Goal: Task Accomplishment & Management: Use online tool/utility

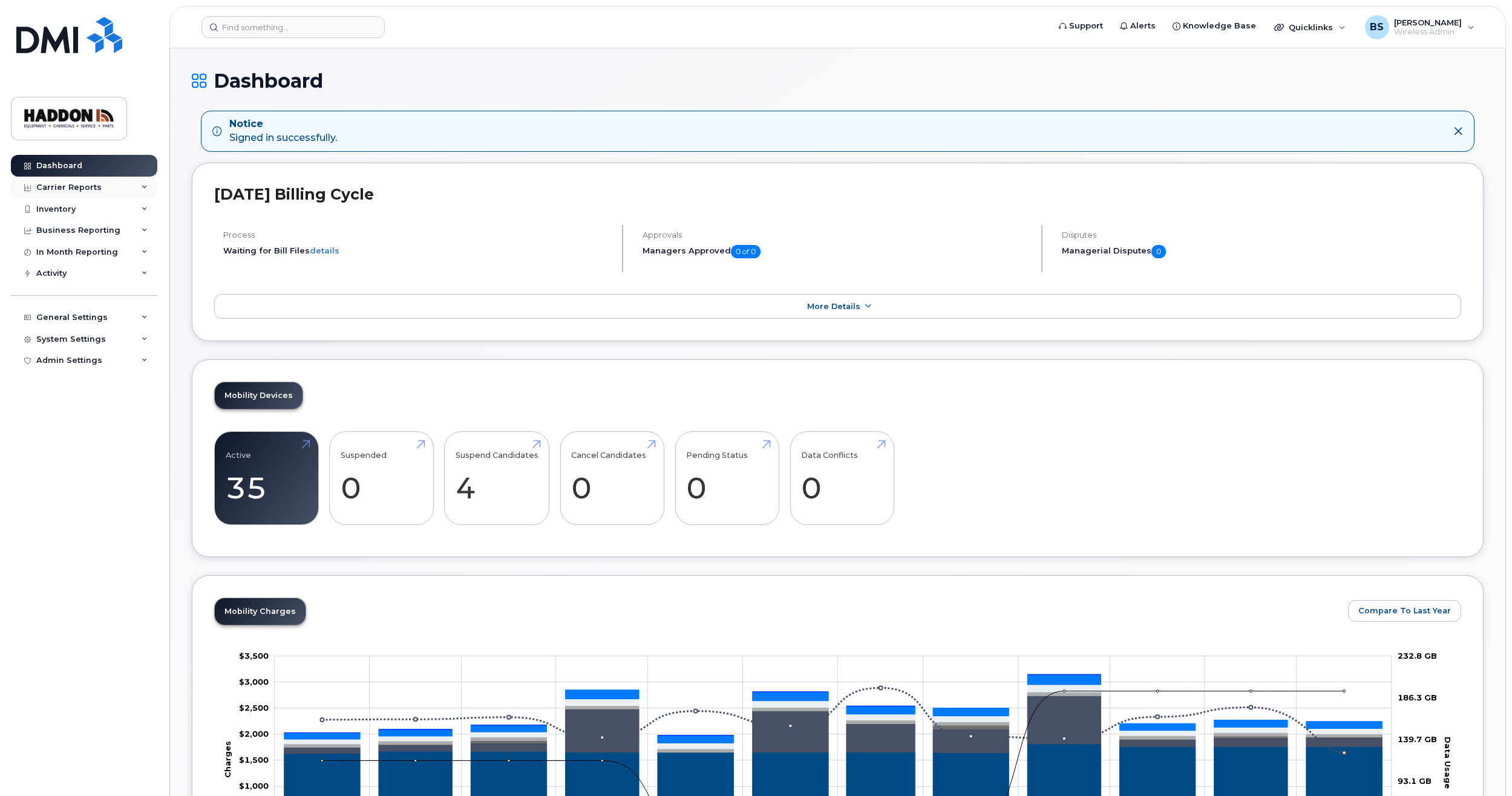
click at [145, 187] on icon at bounding box center [145, 187] width 6 height 6
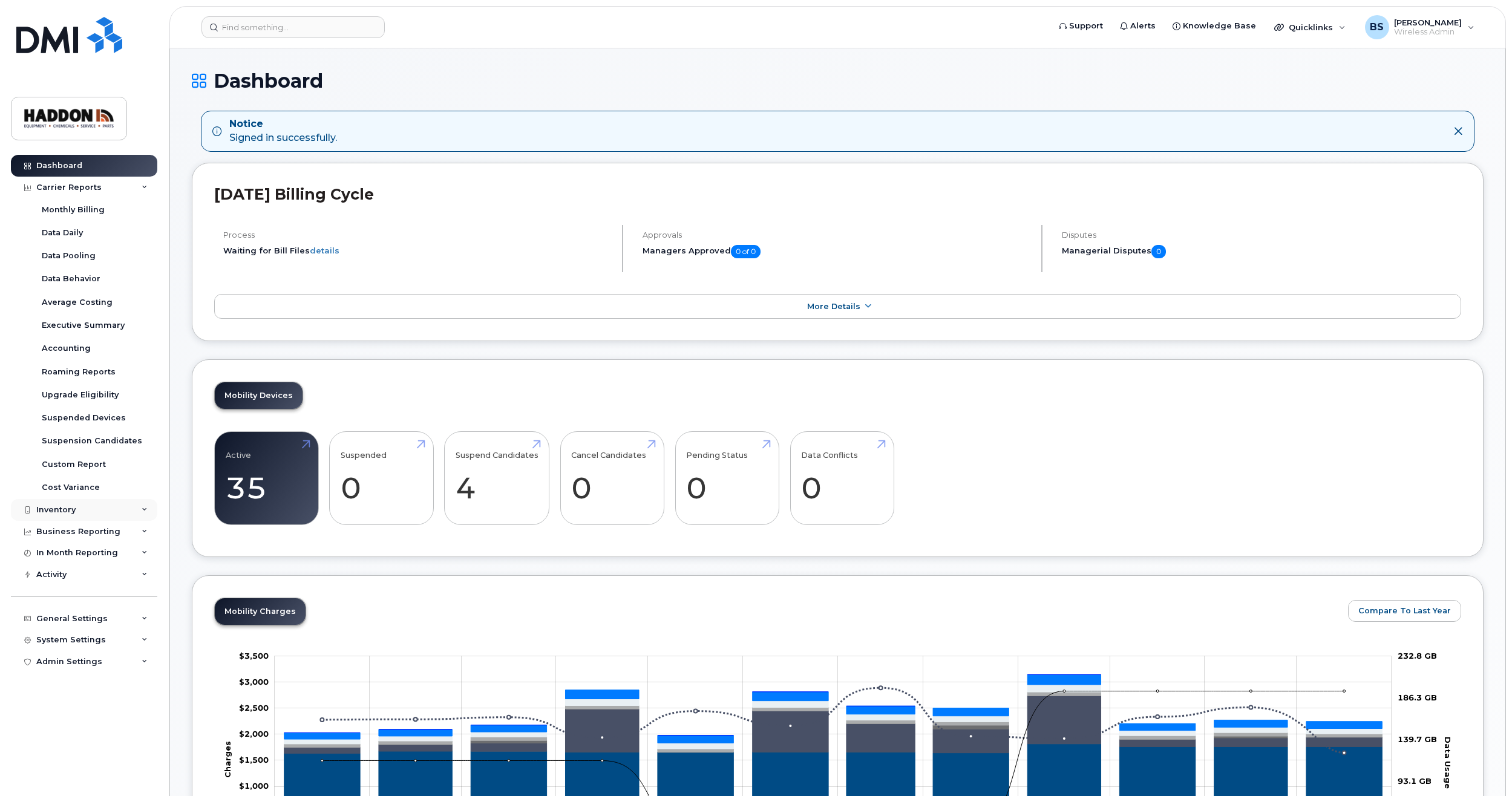
click at [141, 512] on div "Inventory" at bounding box center [84, 510] width 146 height 22
click at [96, 397] on div "Upgrade Eligibility" at bounding box center [80, 395] width 77 height 10
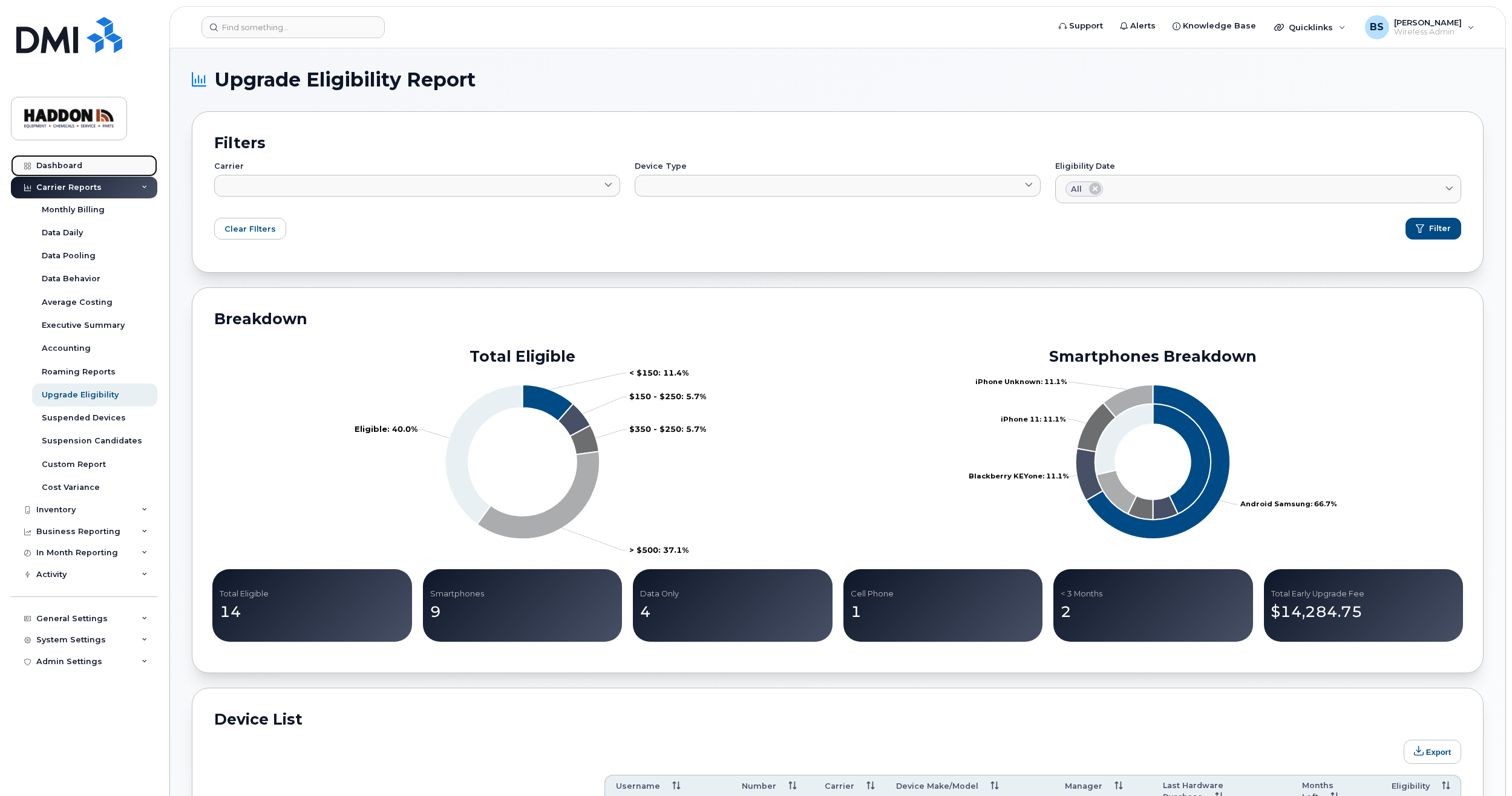
click at [72, 163] on div "Dashboard" at bounding box center [59, 165] width 46 height 10
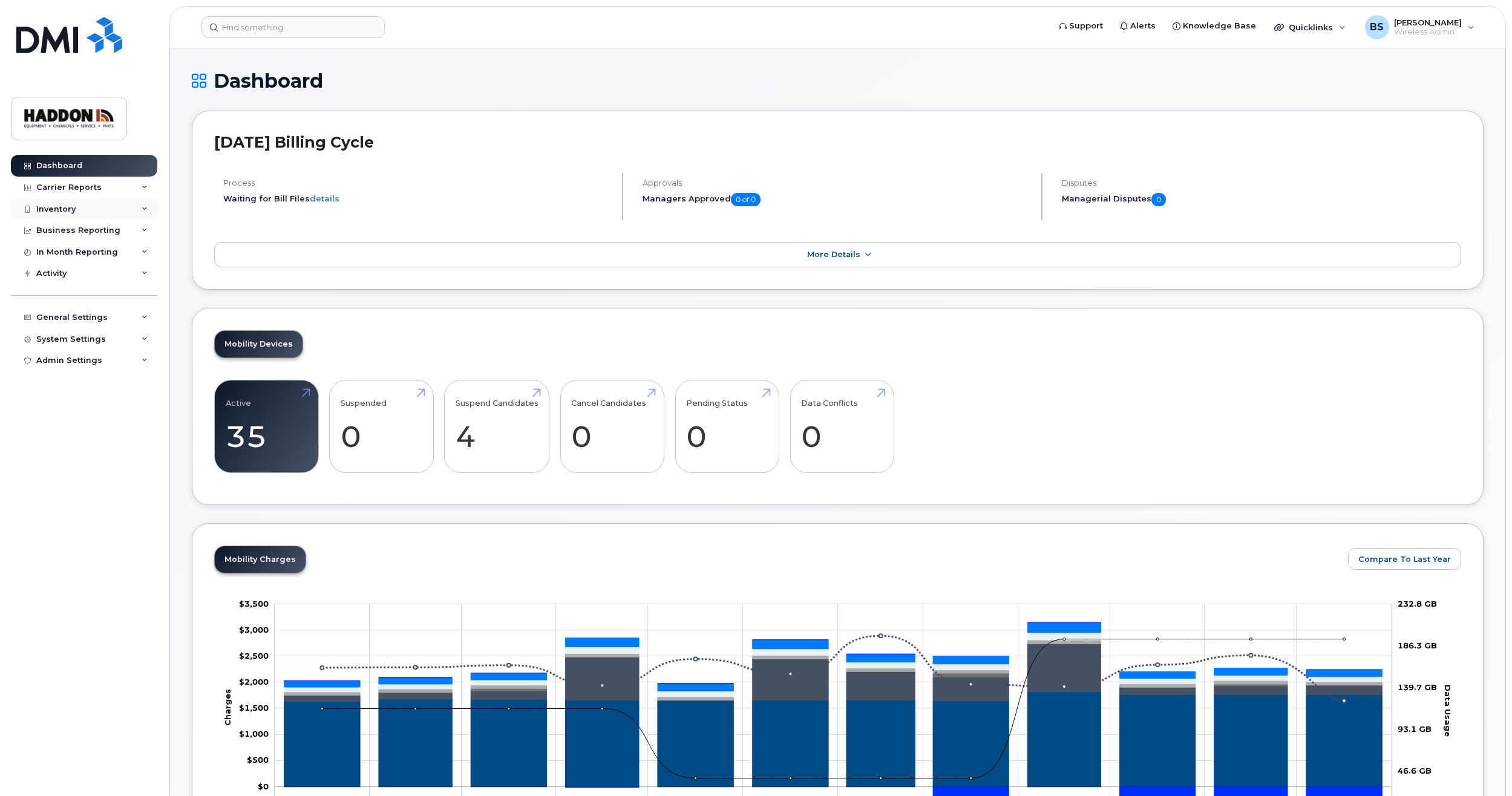
click at [137, 207] on div "Inventory" at bounding box center [84, 209] width 146 height 22
click at [76, 230] on div "Mobility Devices" at bounding box center [76, 230] width 68 height 10
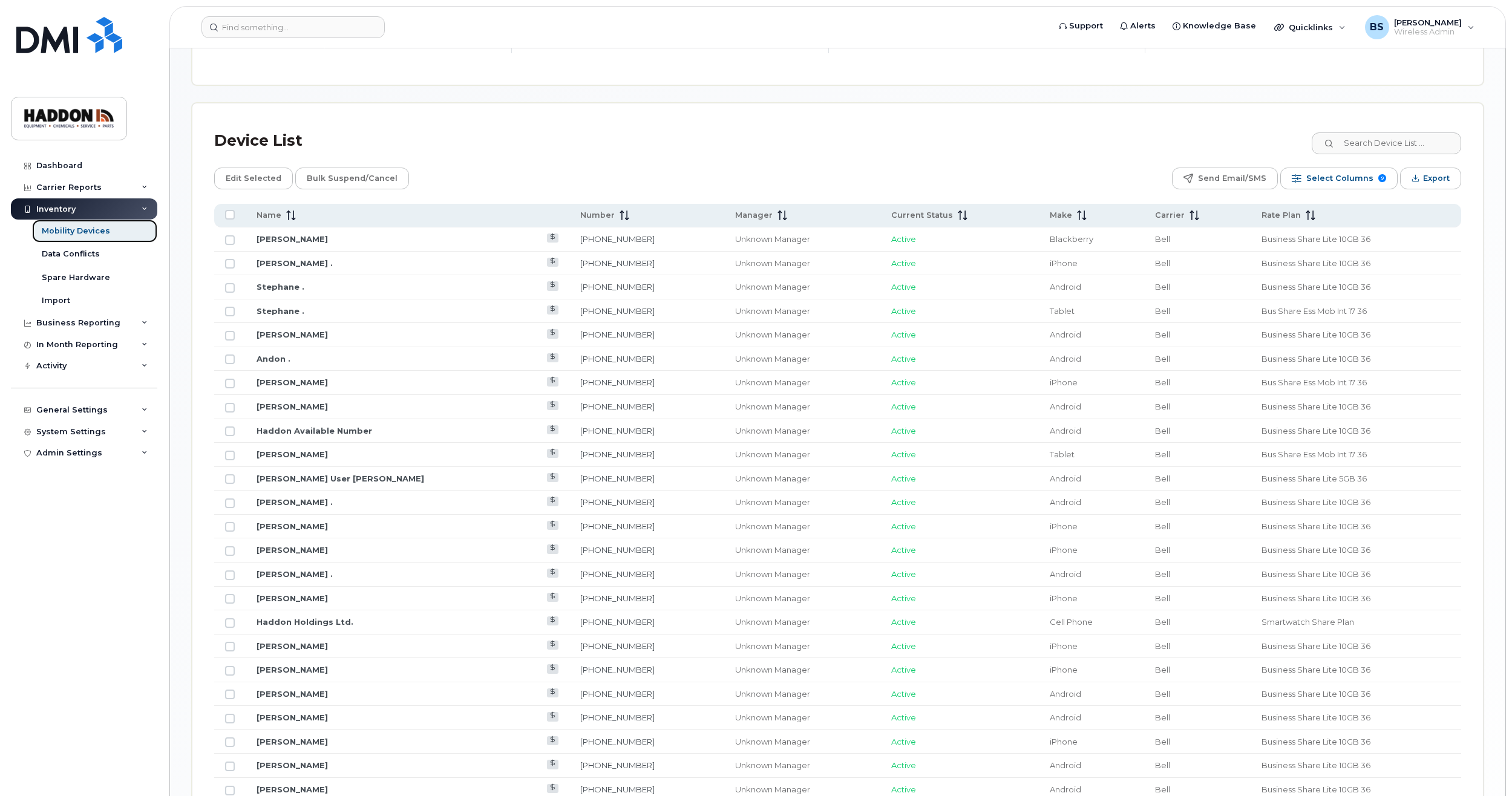
scroll to position [480, 0]
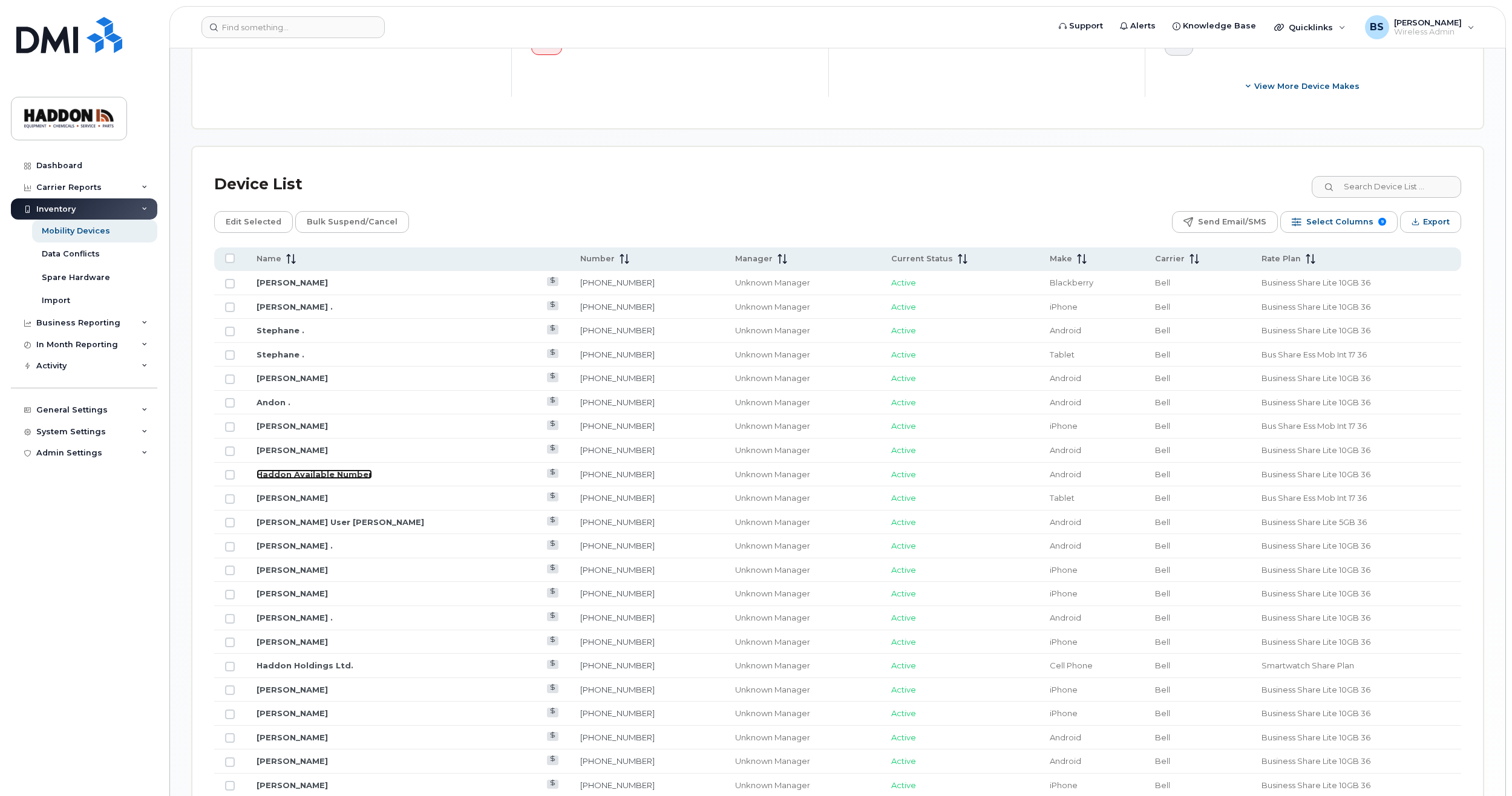
click at [300, 471] on link "Haddon Available Number" at bounding box center [315, 475] width 116 height 10
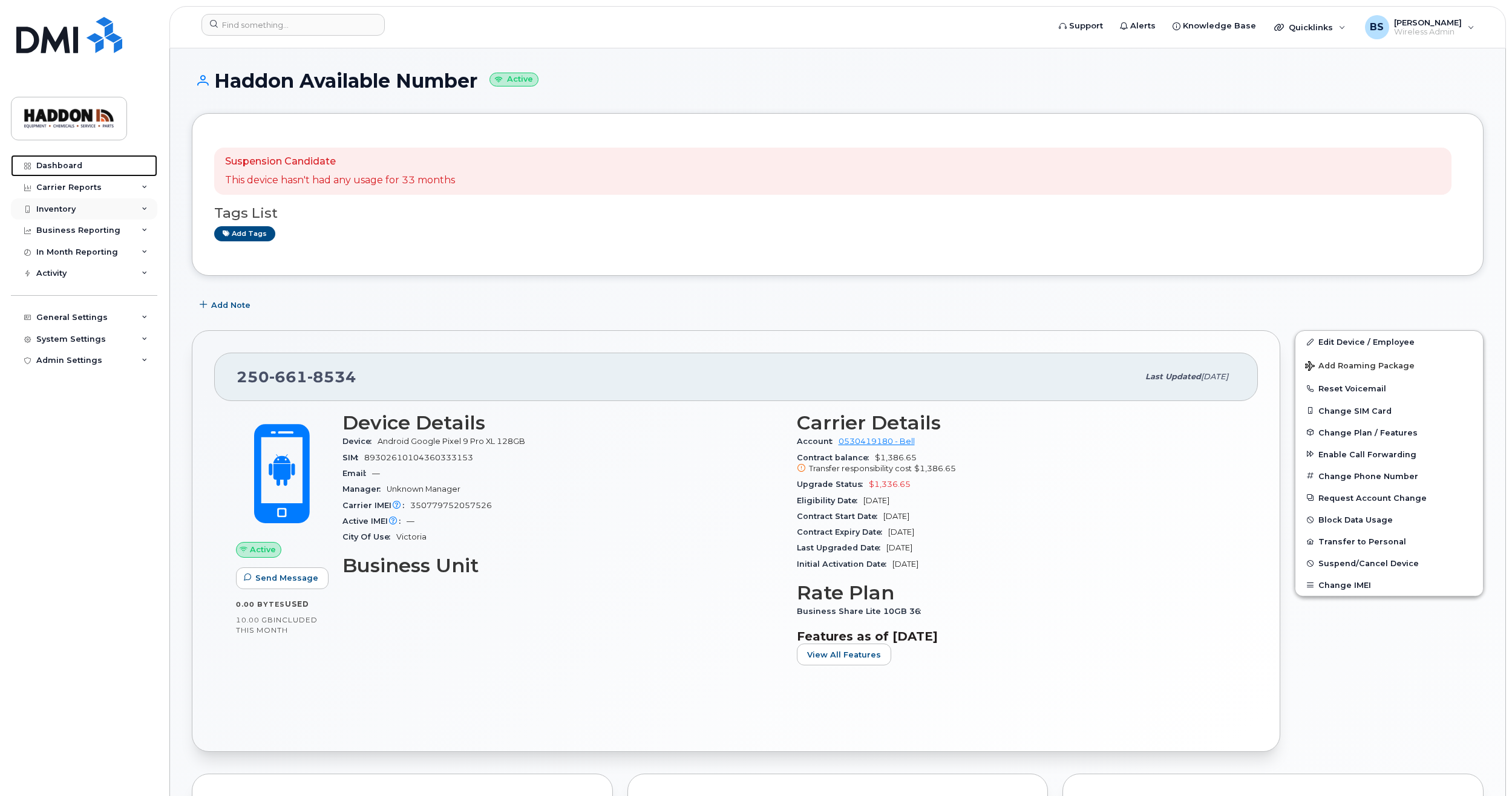
drag, startPoint x: 84, startPoint y: 167, endPoint x: 82, endPoint y: 215, distance: 48.0
click at [84, 167] on link "Dashboard" at bounding box center [84, 165] width 146 height 22
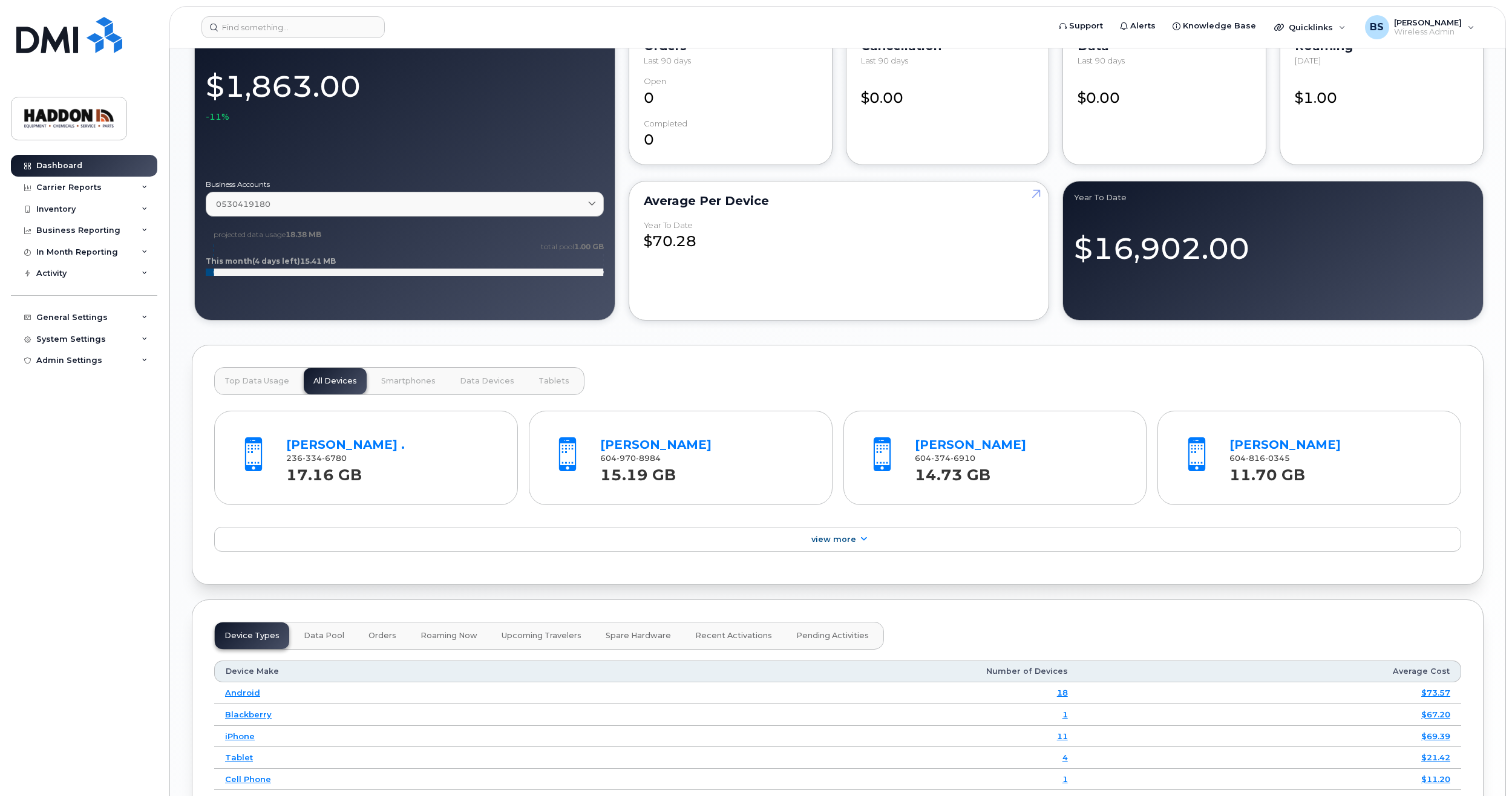
scroll to position [1029, 0]
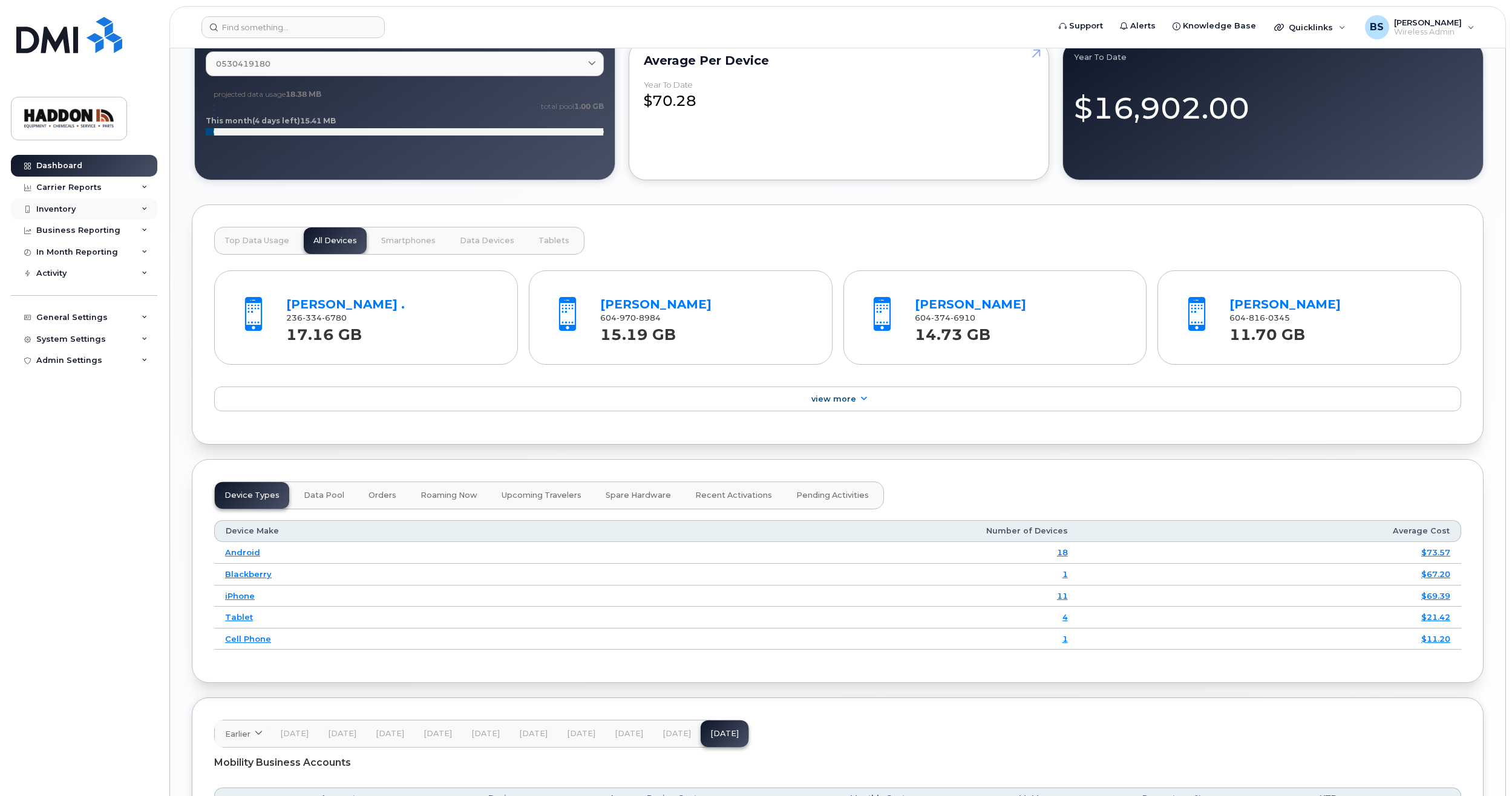
click at [148, 209] on div "Inventory" at bounding box center [84, 209] width 146 height 22
click at [113, 230] on link "Mobility Devices" at bounding box center [95, 231] width 126 height 23
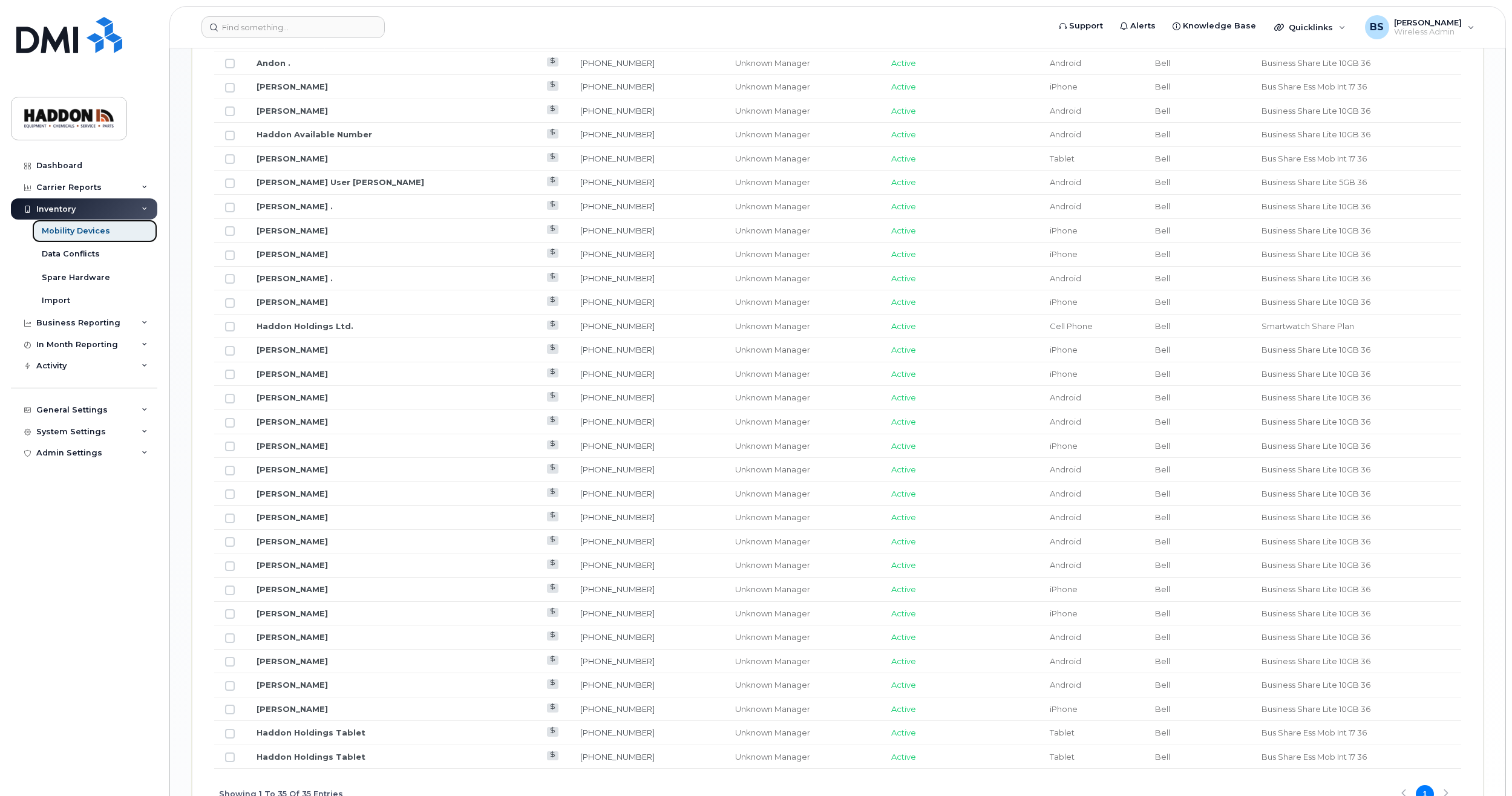
scroll to position [690, 0]
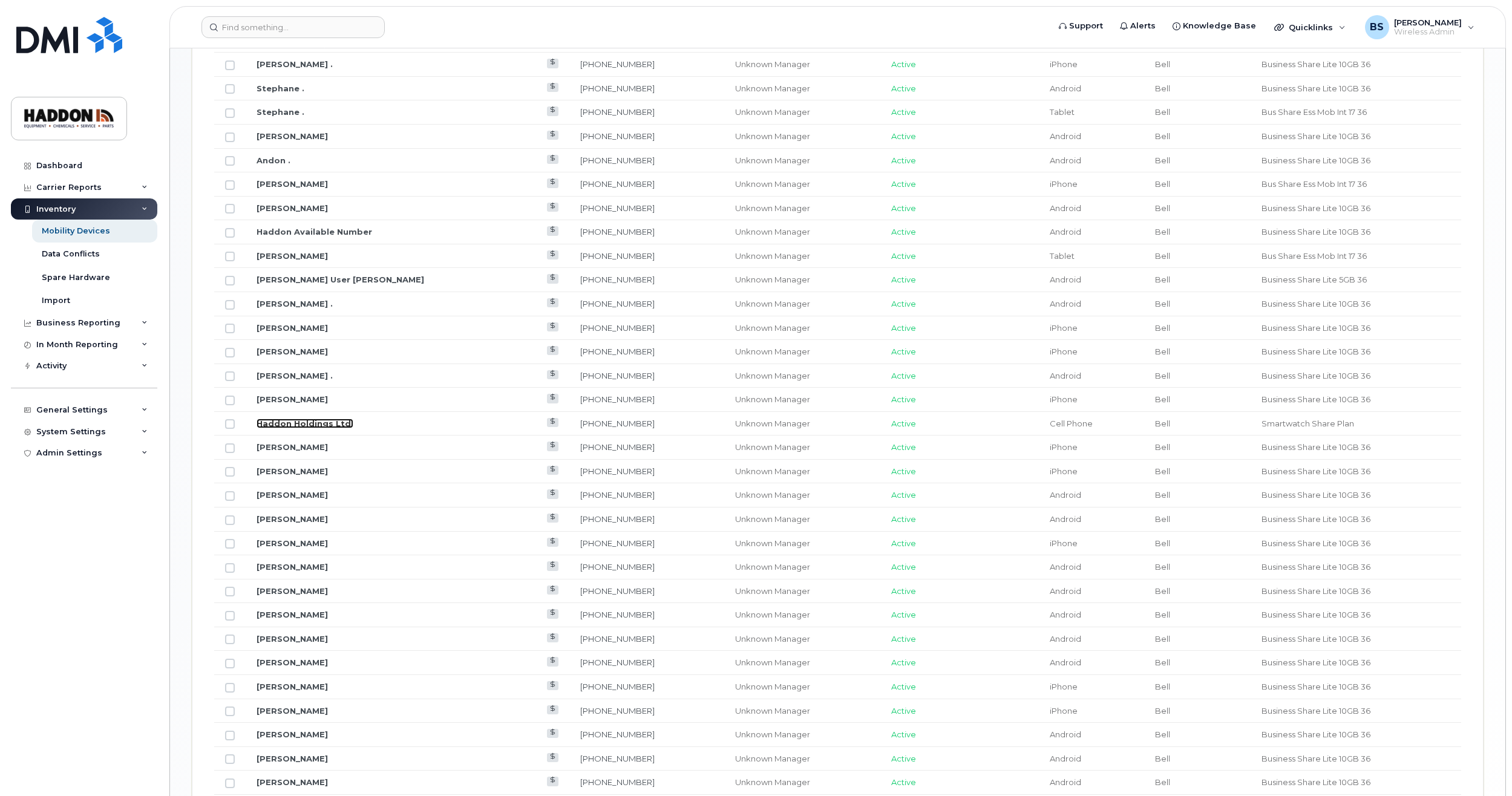
click at [335, 422] on link "Haddon Holdings Ltd." at bounding box center [305, 423] width 97 height 10
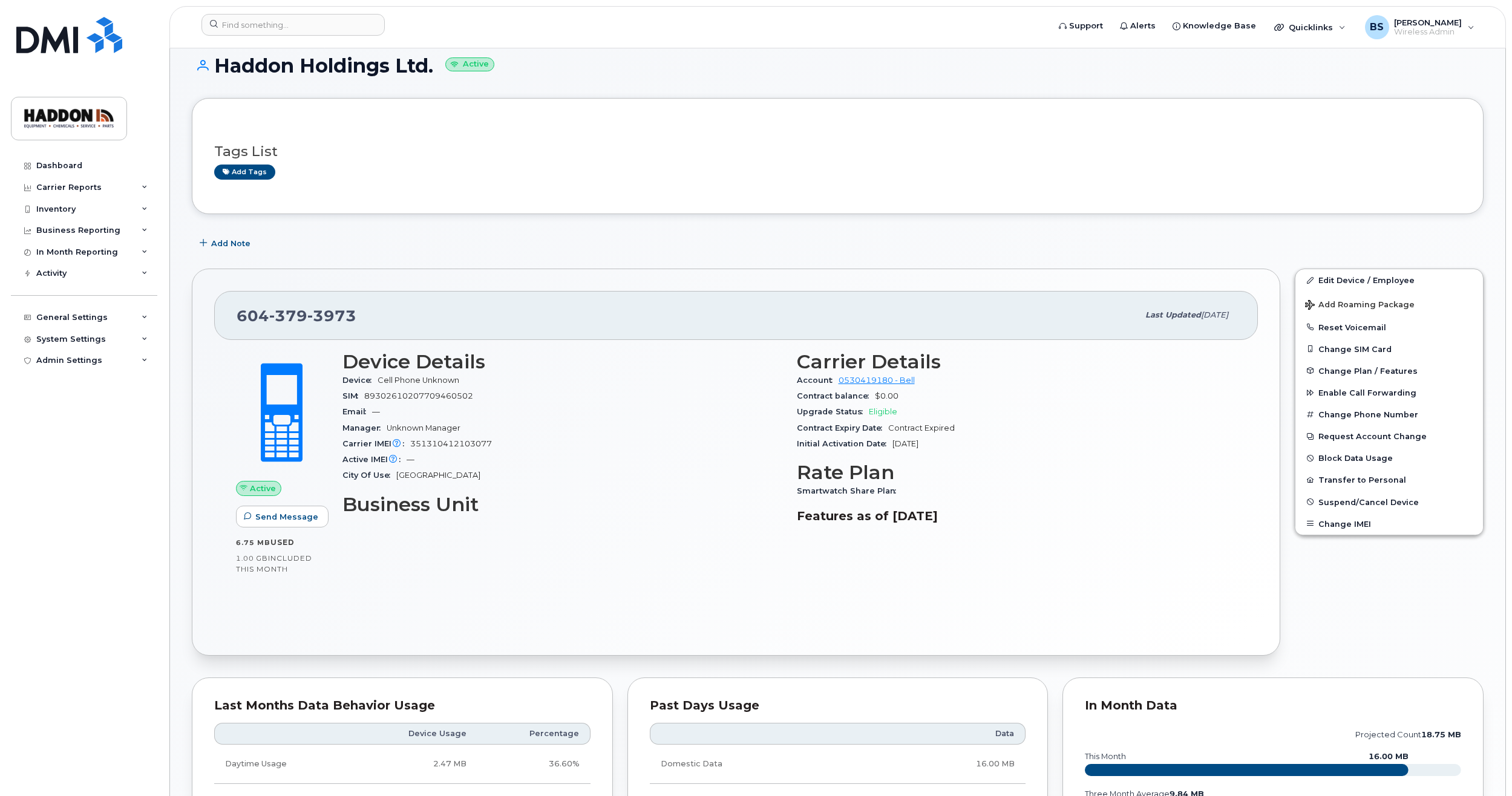
scroll to position [61, 0]
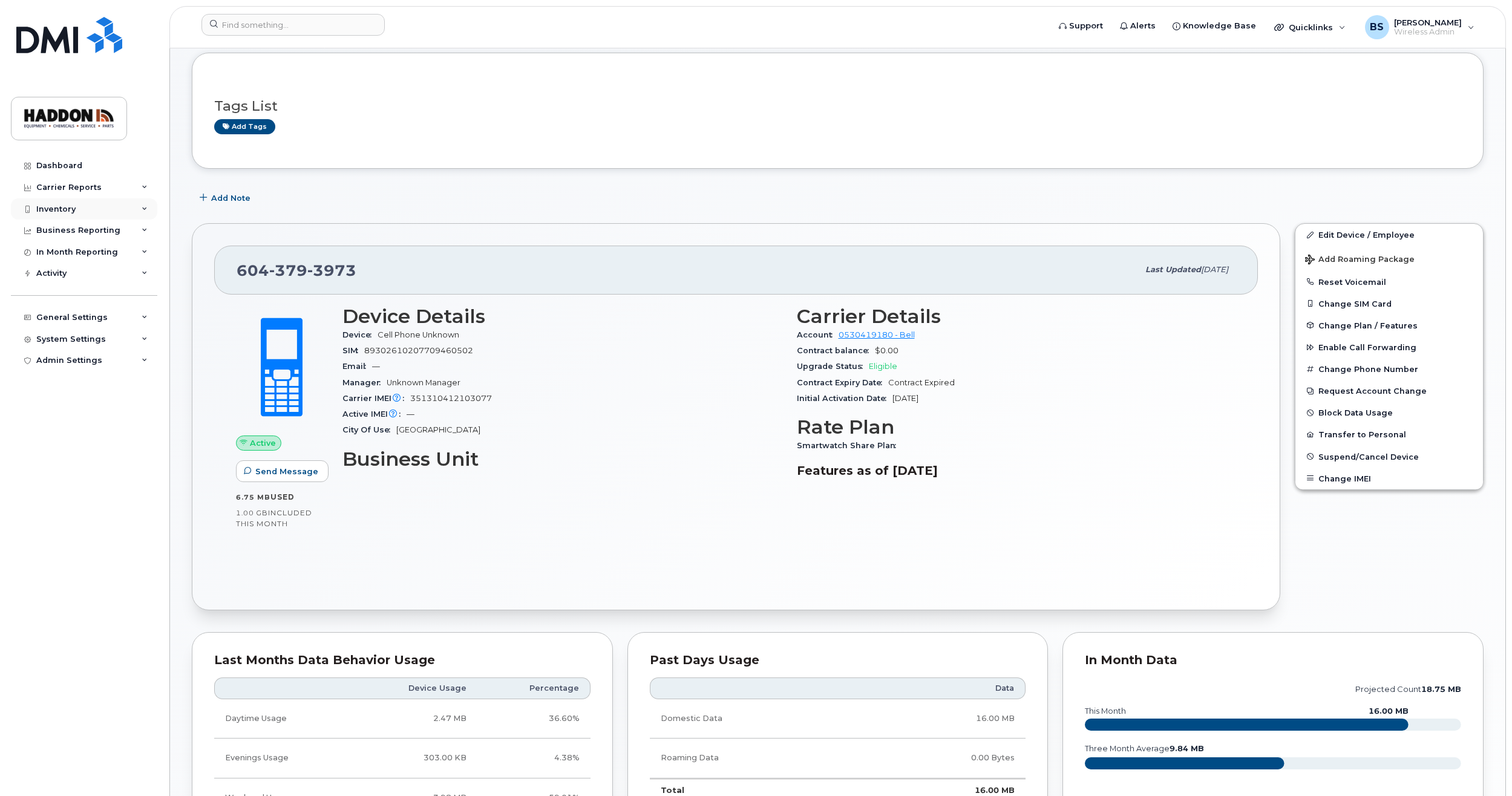
click at [149, 207] on div "Inventory" at bounding box center [84, 209] width 146 height 22
drag, startPoint x: 106, startPoint y: 229, endPoint x: 115, endPoint y: 234, distance: 10.3
click at [106, 229] on div "Mobility Devices" at bounding box center [76, 230] width 68 height 10
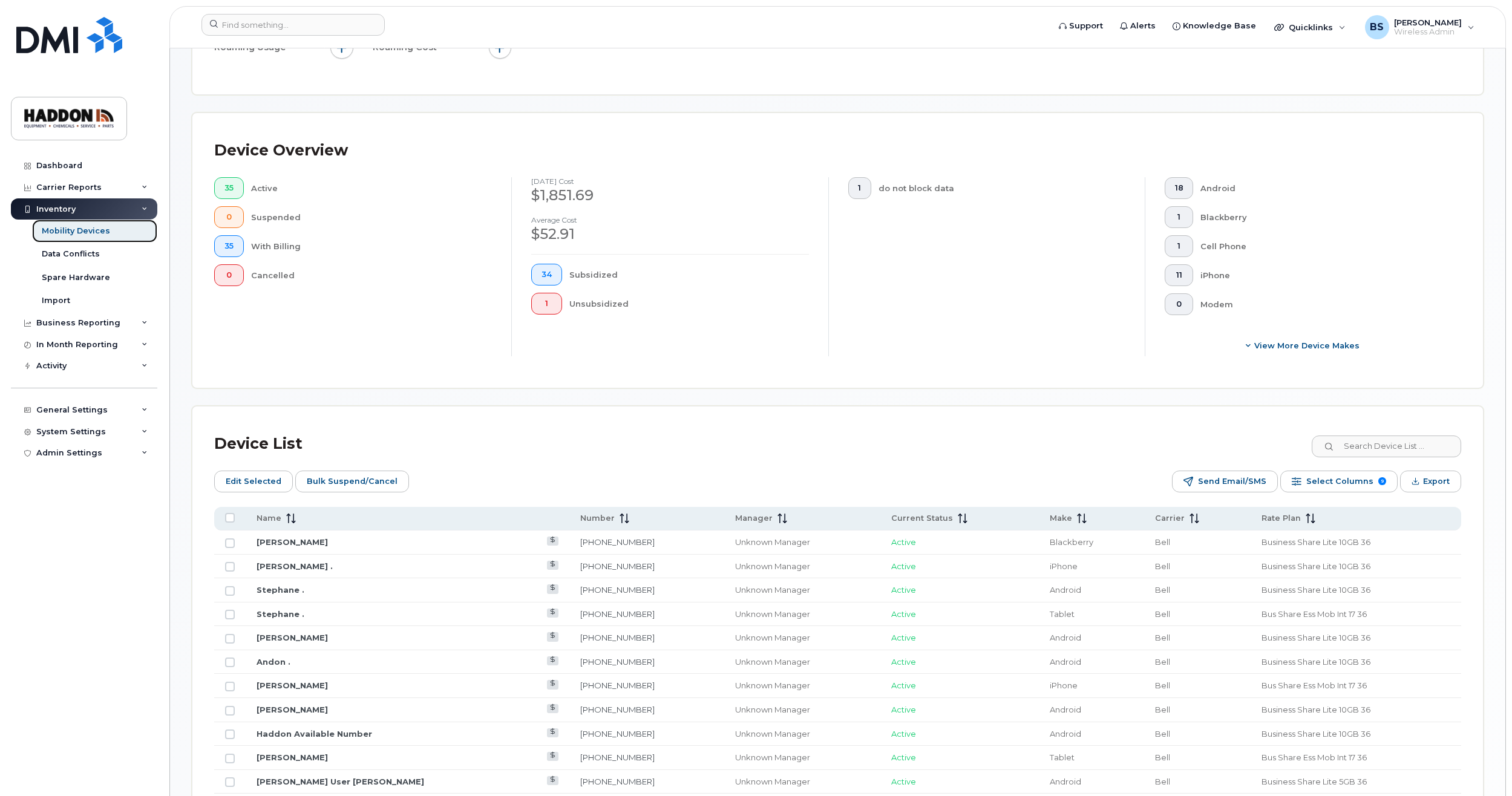
scroll to position [484, 0]
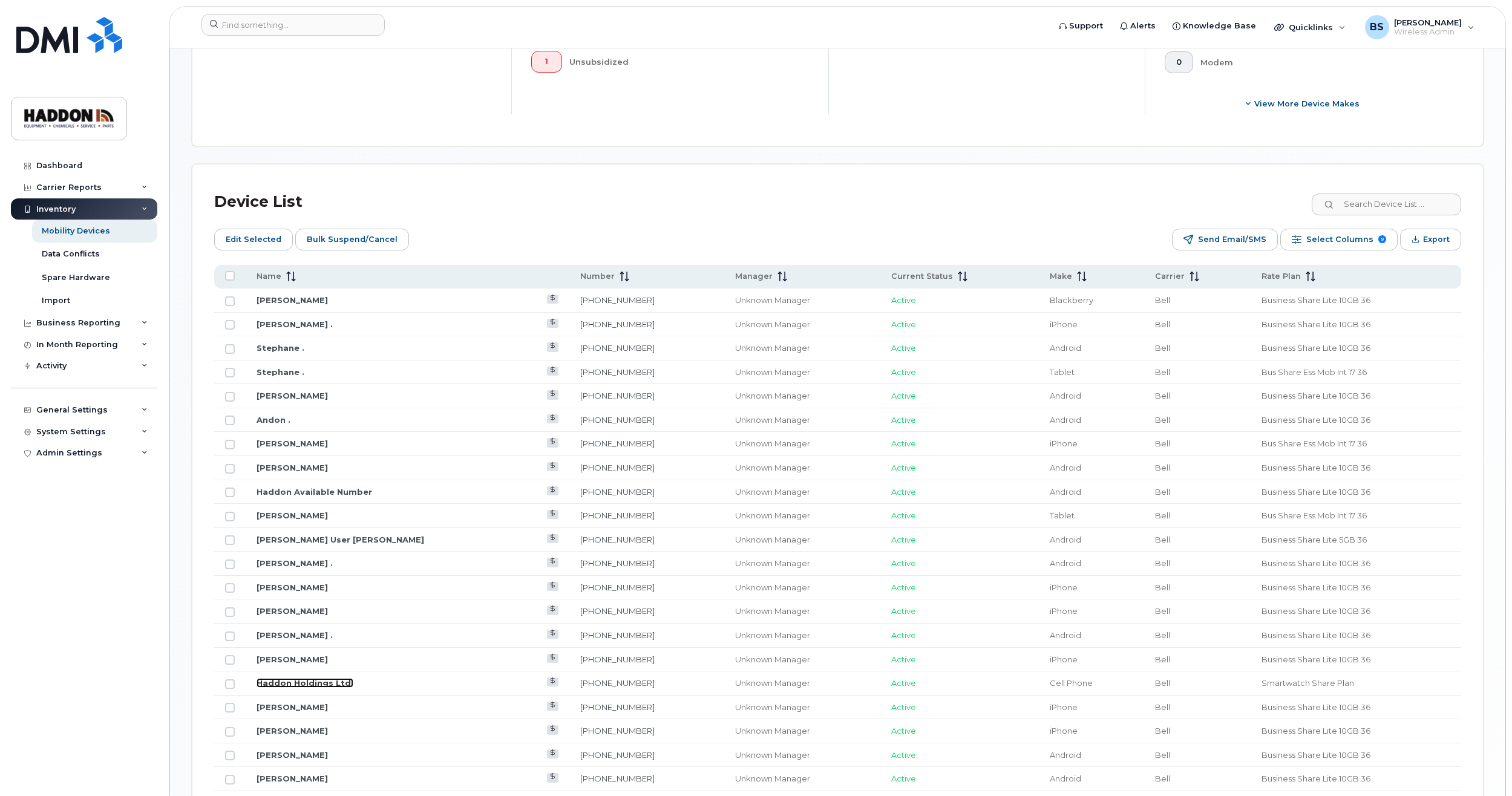
click at [319, 682] on link "Haddon Holdings Ltd." at bounding box center [305, 683] width 97 height 10
click at [320, 494] on link "Haddon Available Number" at bounding box center [315, 492] width 116 height 10
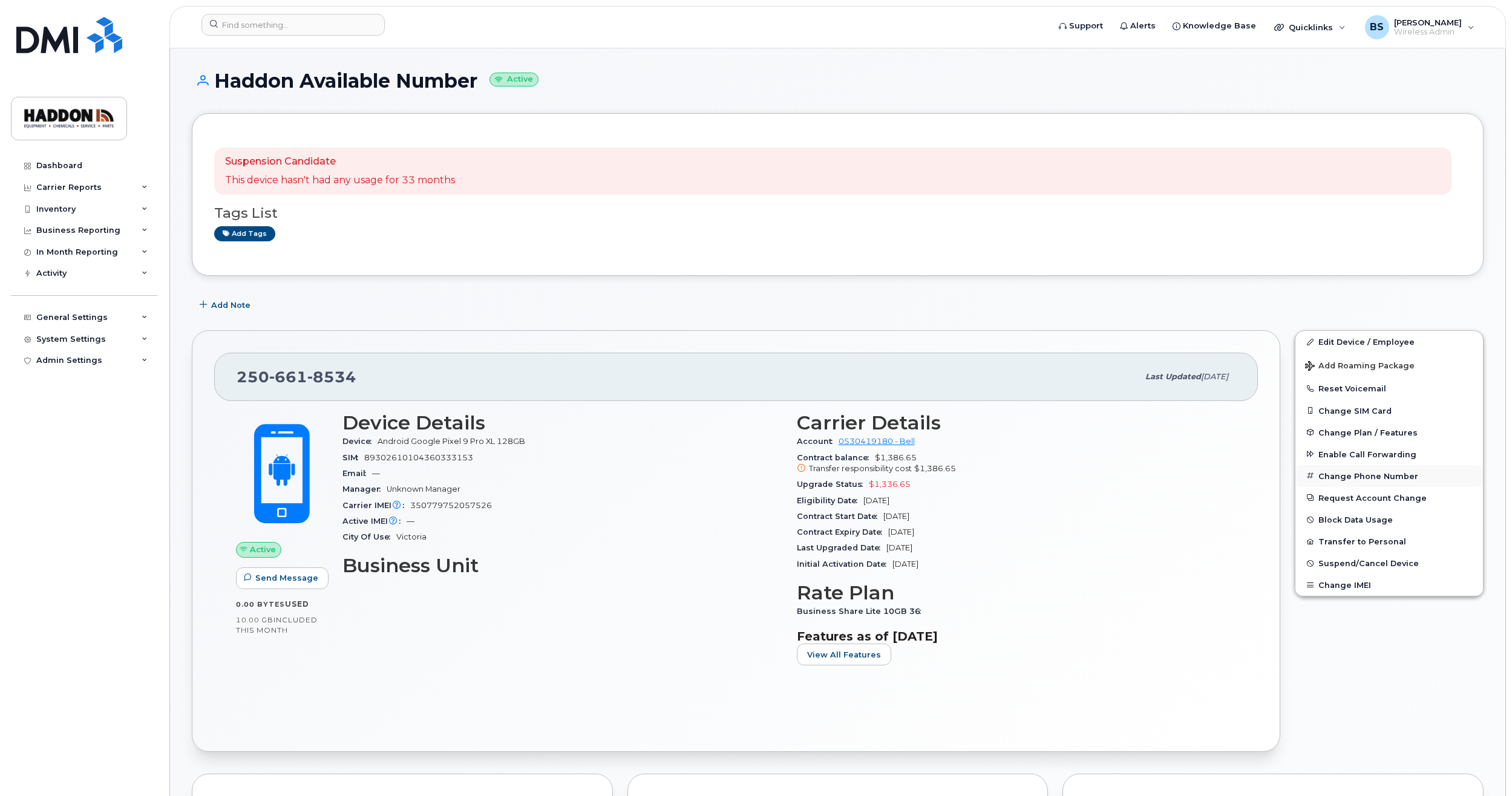
click at [1366, 478] on button "Change Phone Number" at bounding box center [1389, 476] width 187 height 22
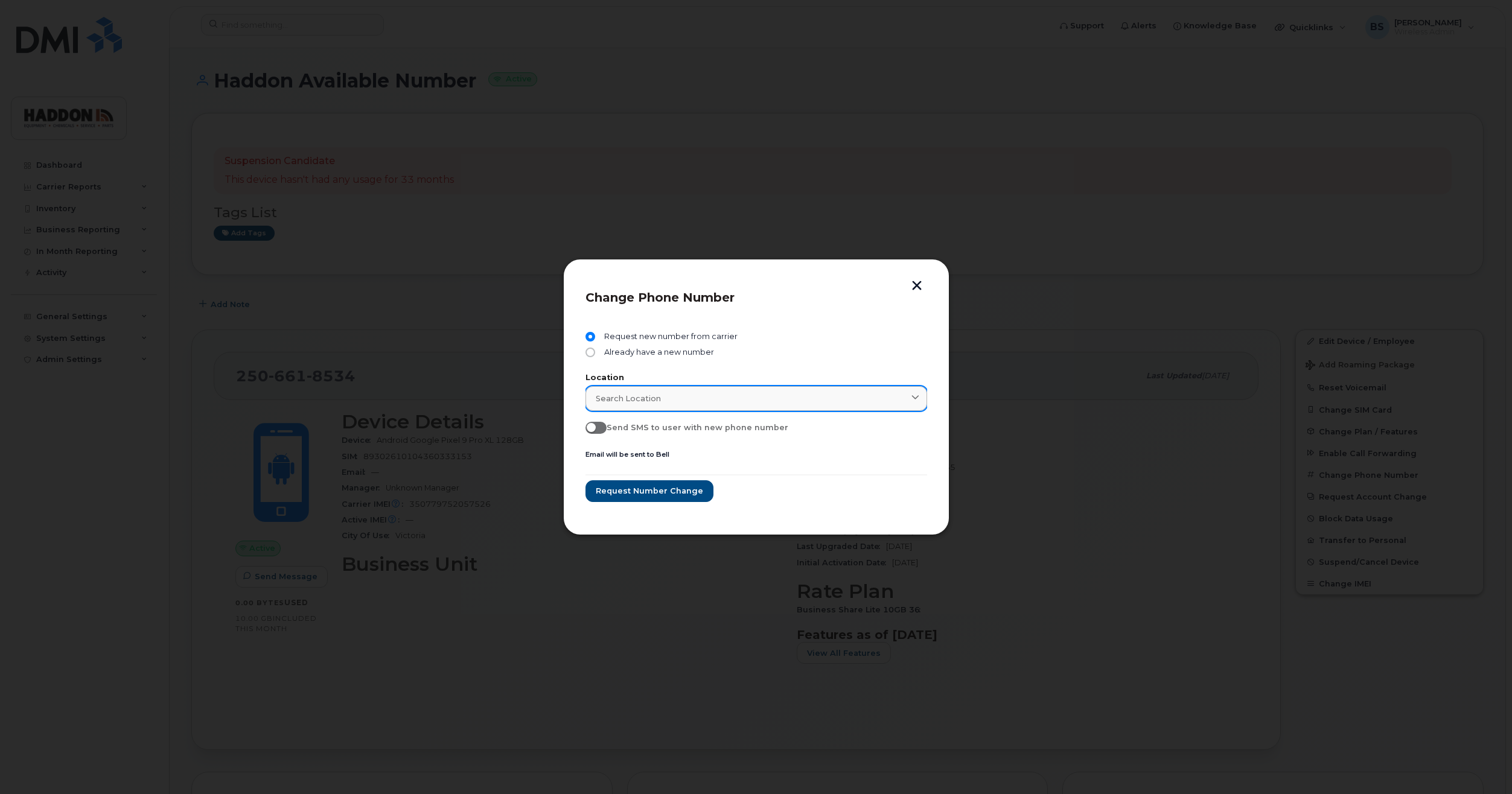
click at [709, 405] on link "Search location" at bounding box center [756, 398] width 341 height 25
type input "d"
type input "l"
type input "b"
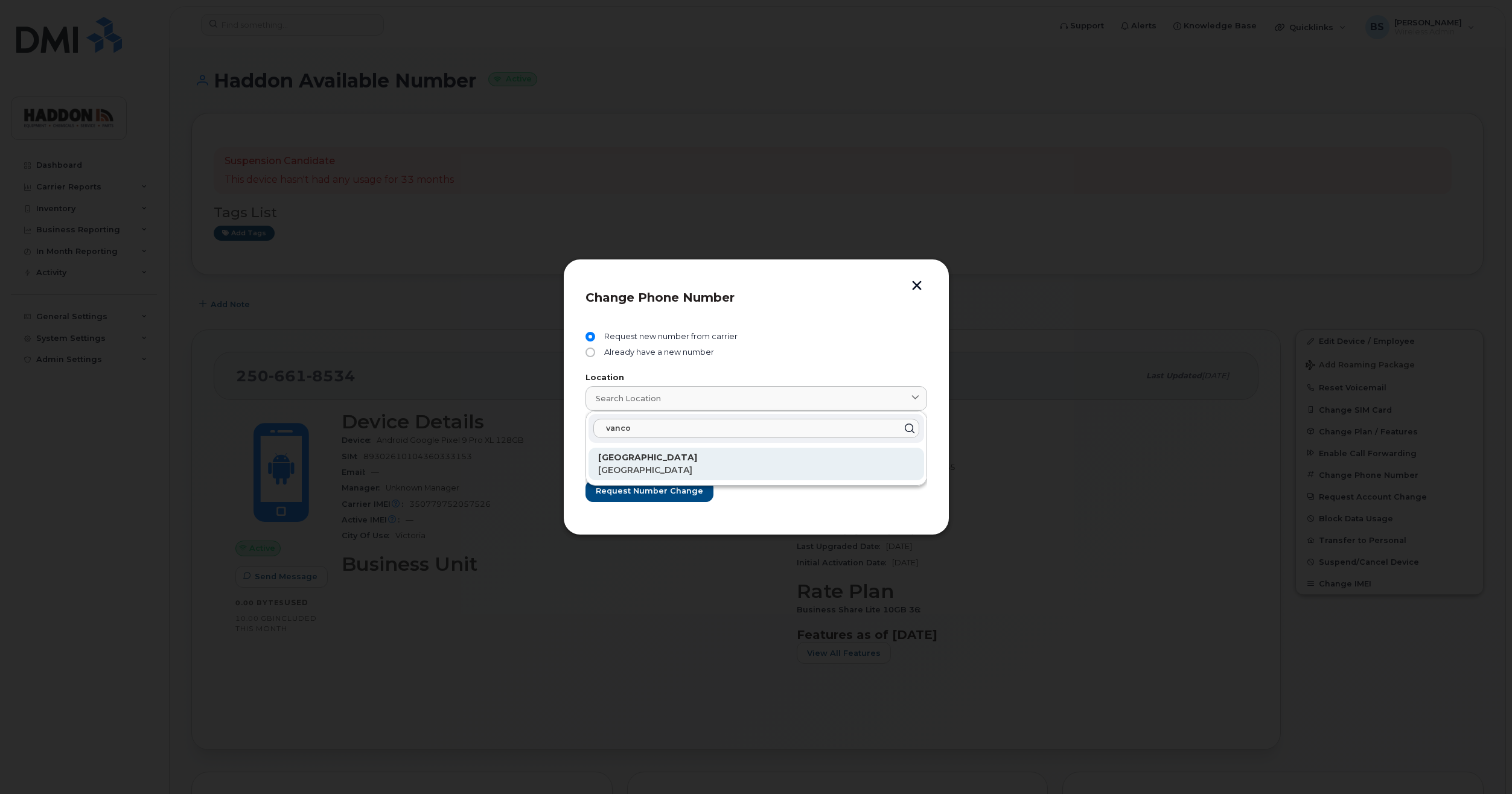
type input "vanco"
click at [676, 455] on p "[GEOGRAPHIC_DATA]" at bounding box center [756, 457] width 316 height 12
type input "[GEOGRAPHIC_DATA]"
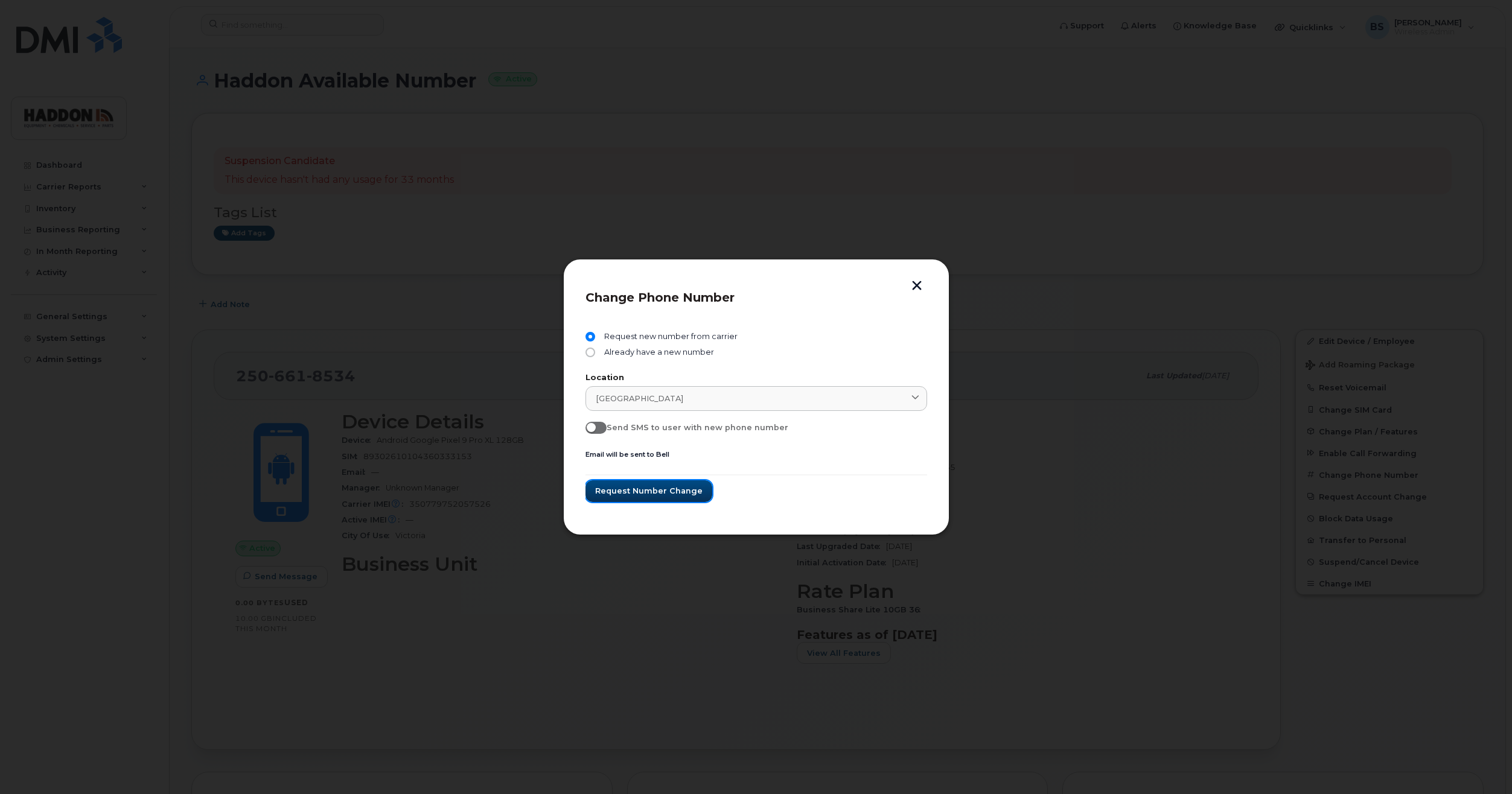
click at [641, 491] on span "Request number change" at bounding box center [648, 491] width 107 height 11
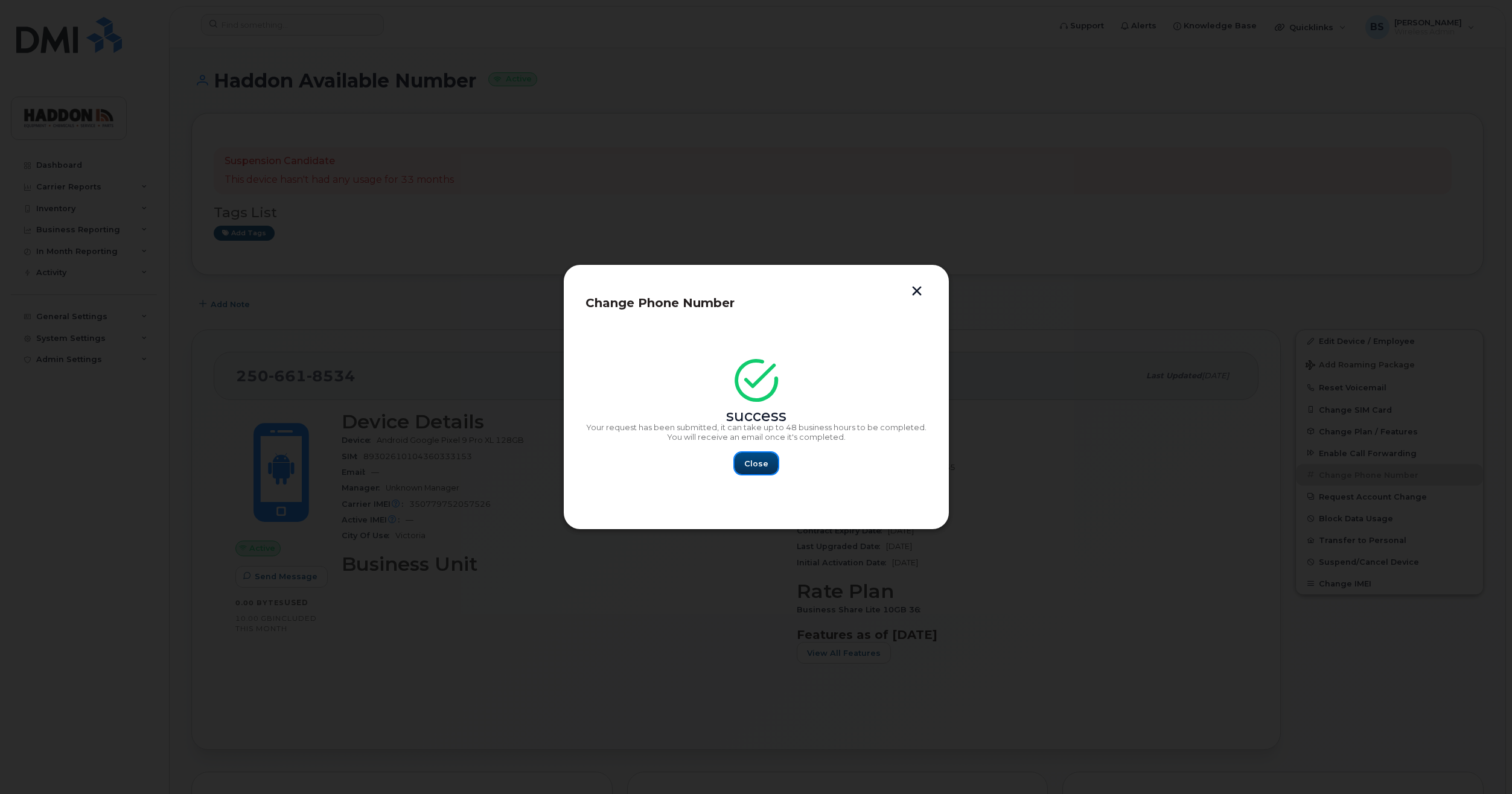
click at [741, 452] on button "Close" at bounding box center [756, 463] width 44 height 22
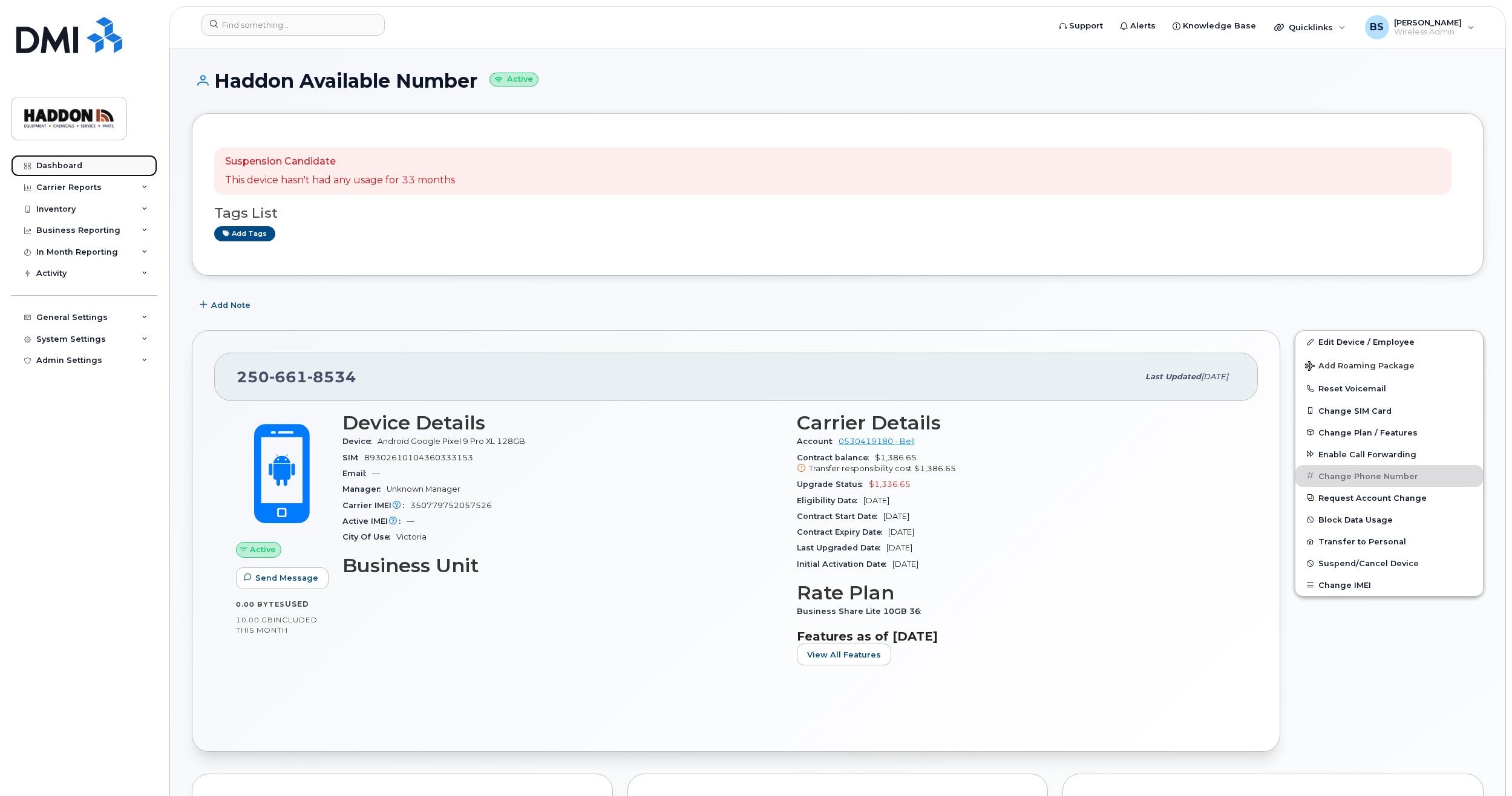
click at [81, 164] on link "Dashboard" at bounding box center [84, 165] width 146 height 22
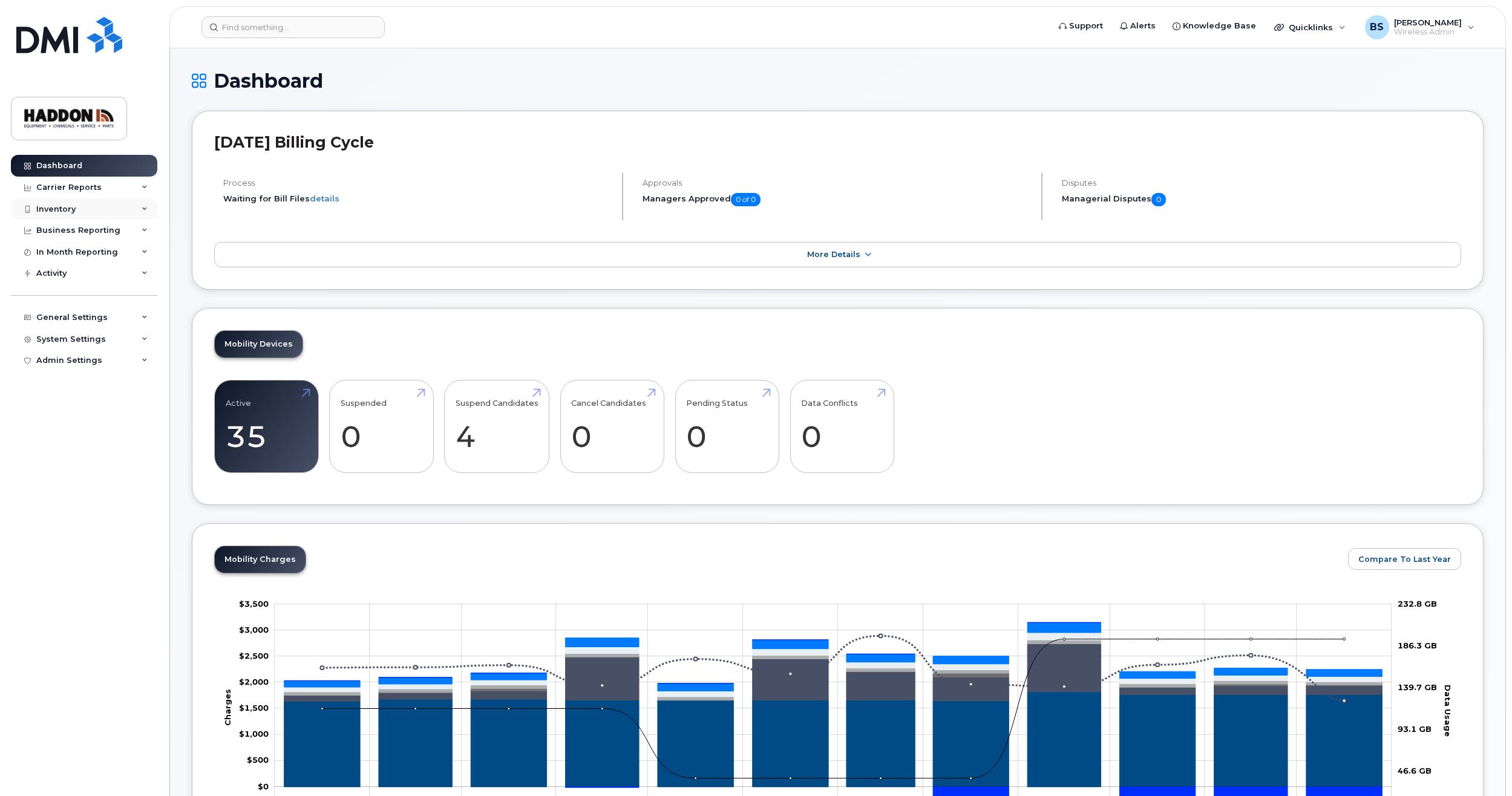
click at [74, 208] on div "Inventory" at bounding box center [55, 209] width 39 height 10
click at [79, 236] on div "Mobility Devices" at bounding box center [76, 230] width 68 height 10
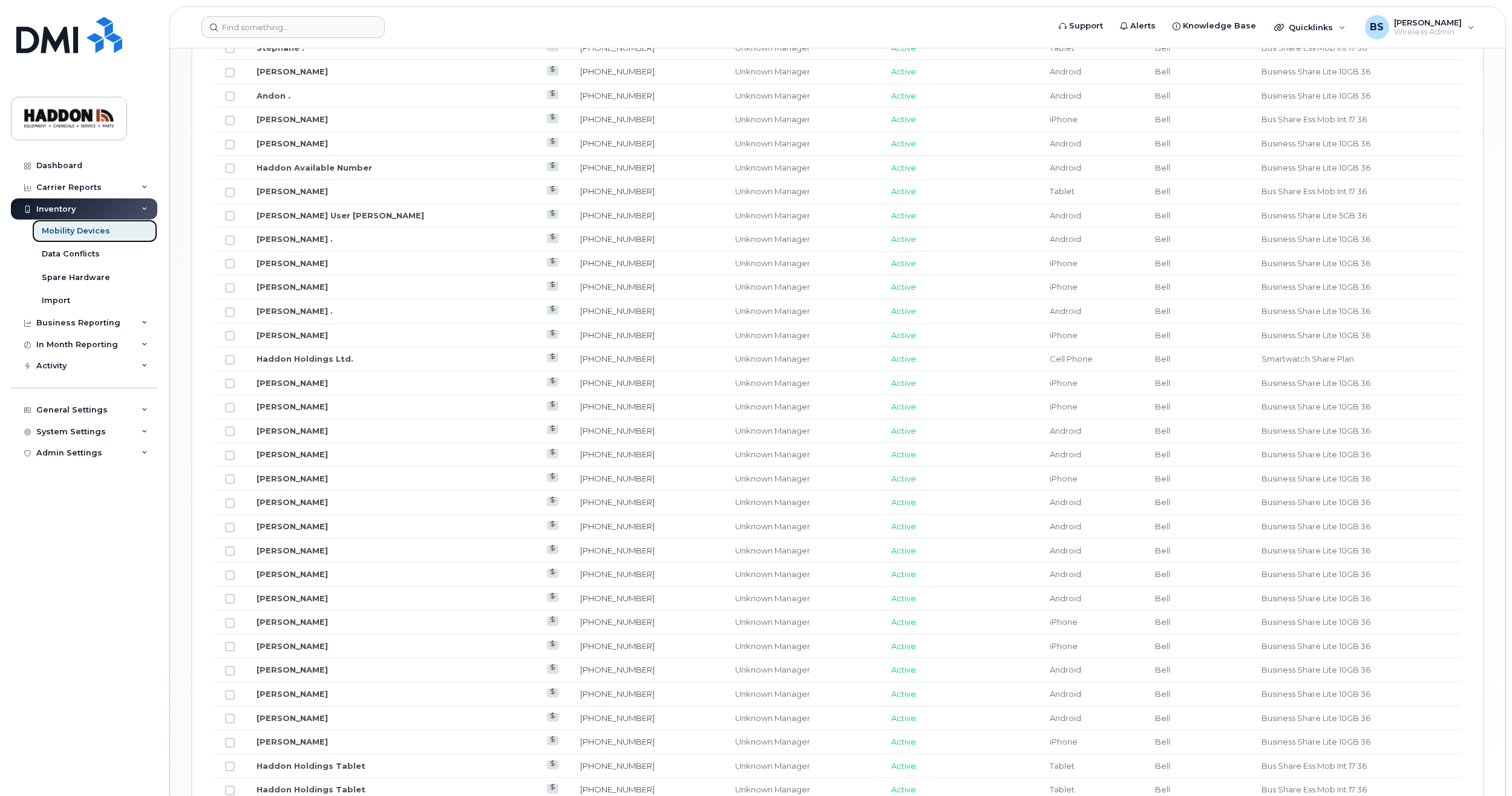
scroll to position [903, 0]
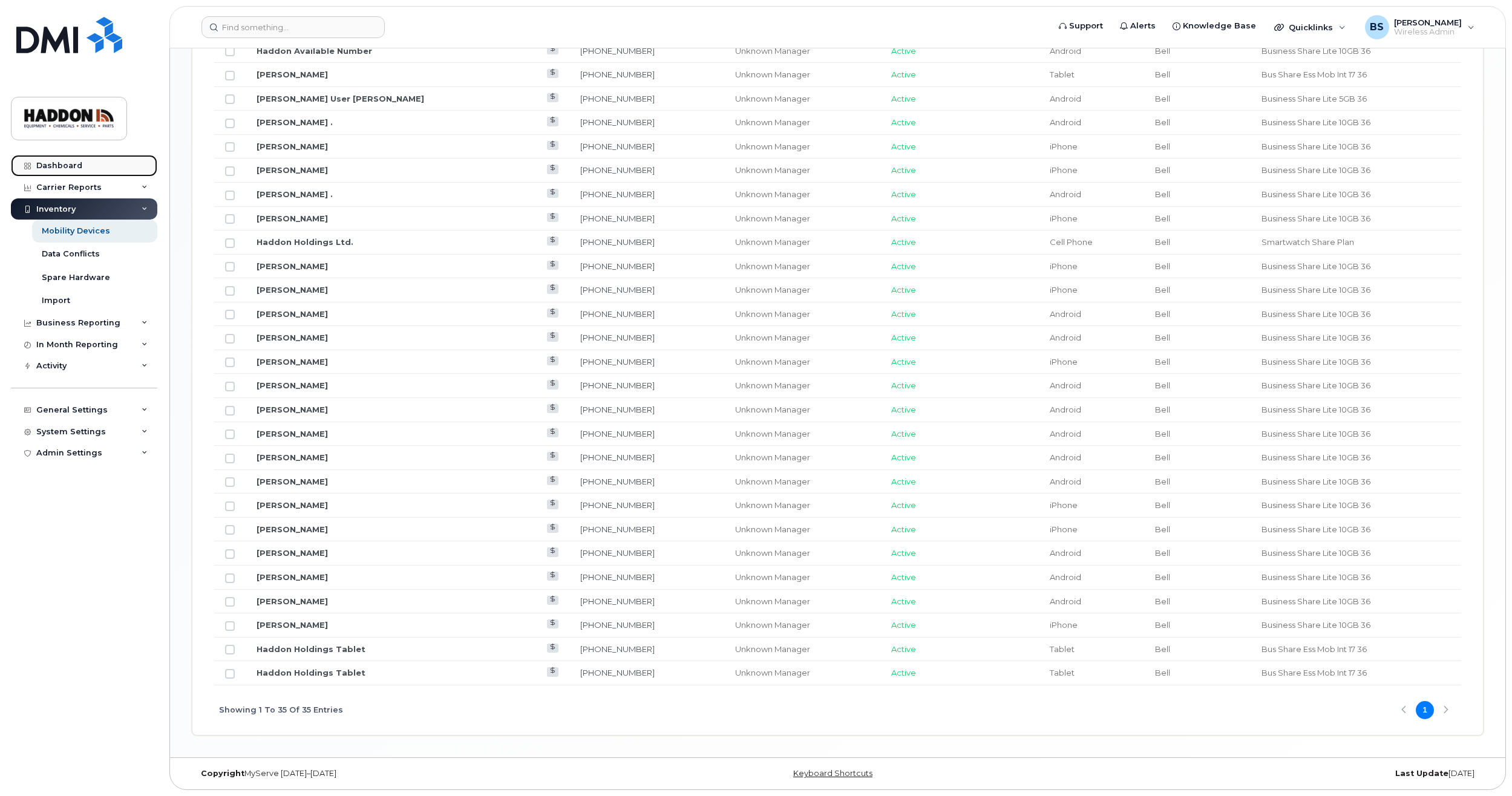
drag, startPoint x: 66, startPoint y: 165, endPoint x: 74, endPoint y: 167, distance: 8.2
click at [66, 165] on div "Dashboard" at bounding box center [59, 165] width 46 height 10
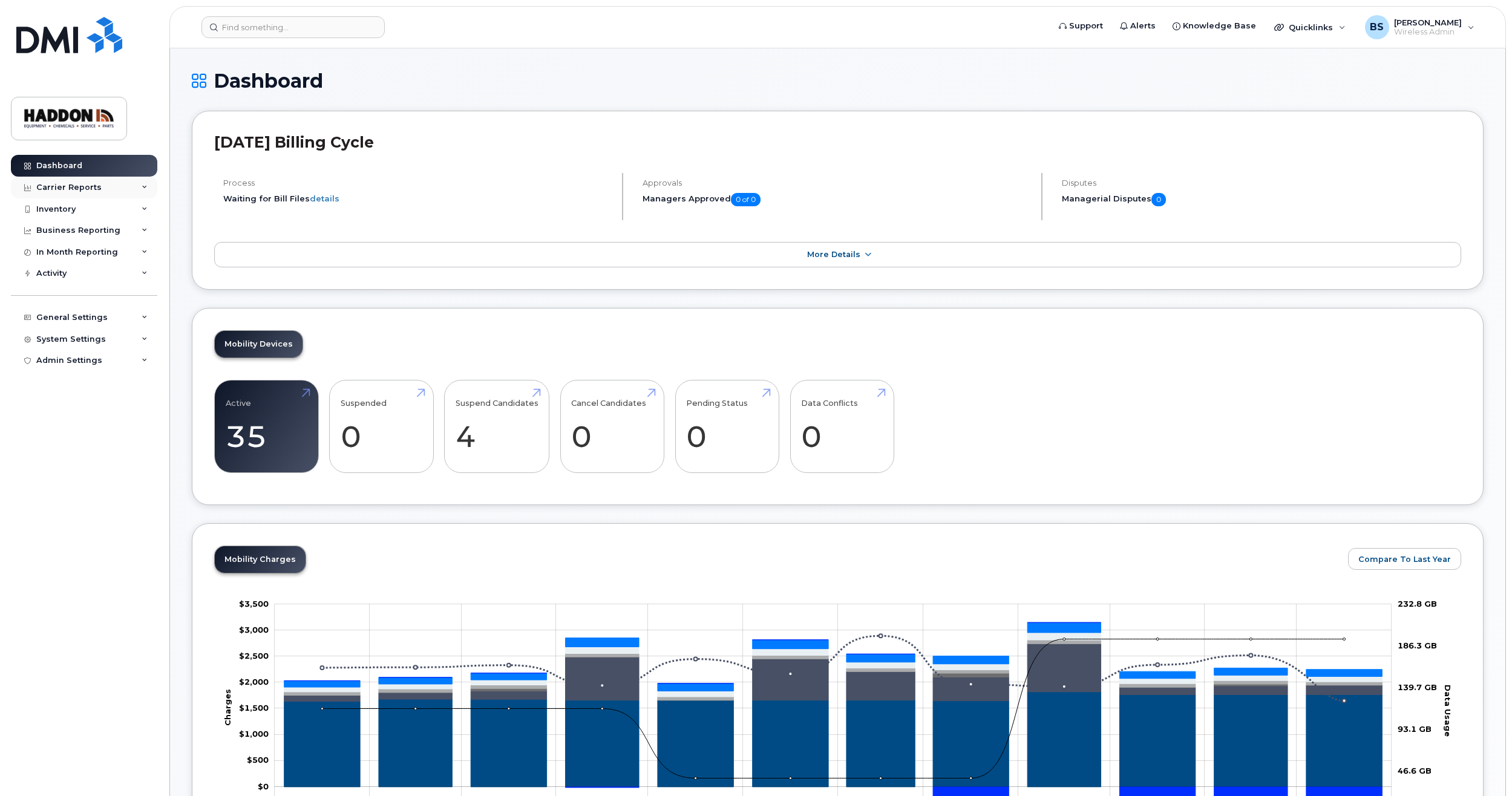
click at [147, 192] on div "Carrier Reports" at bounding box center [84, 187] width 146 height 22
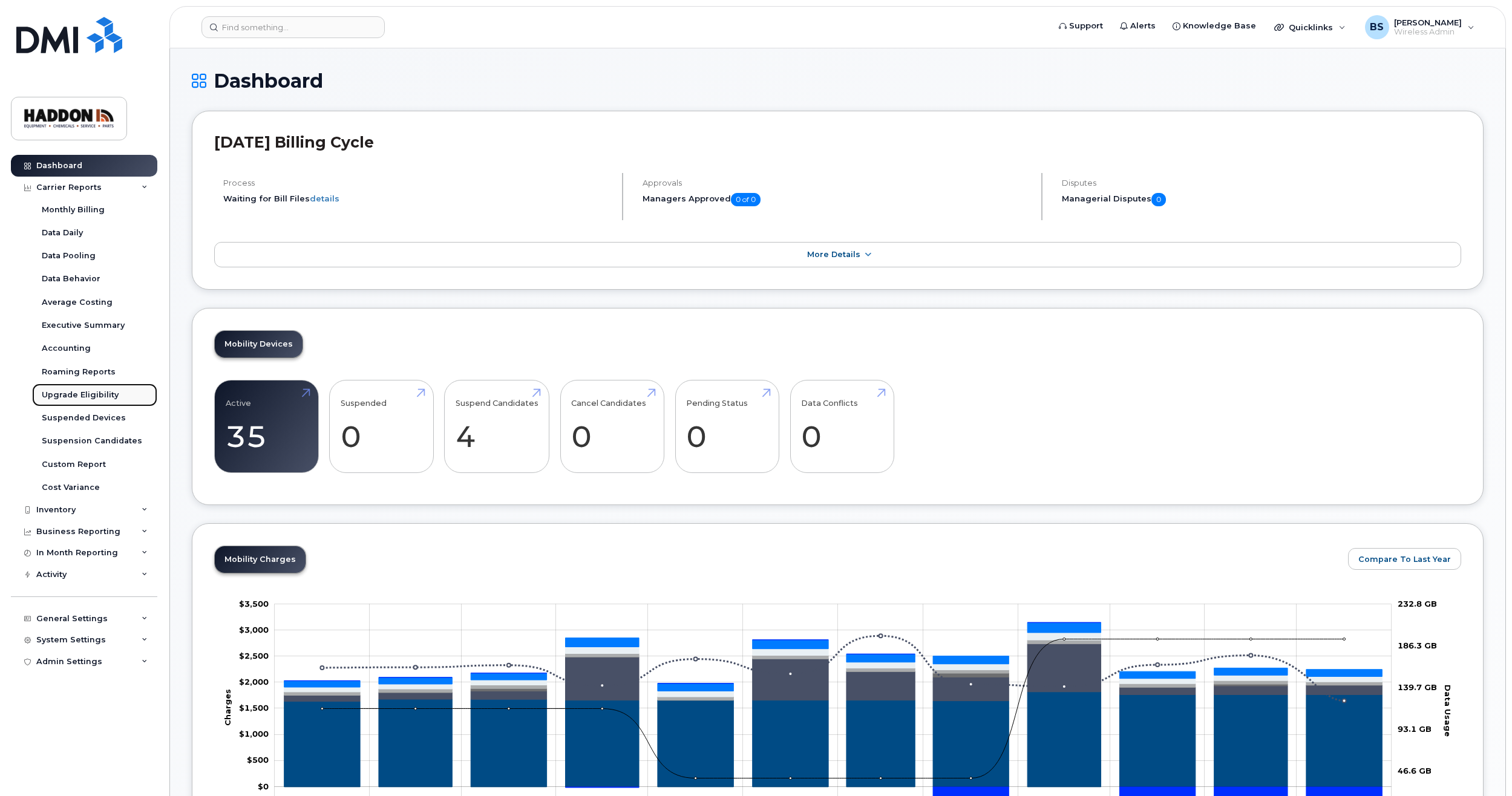
click at [91, 395] on div "Upgrade Eligibility" at bounding box center [80, 395] width 77 height 10
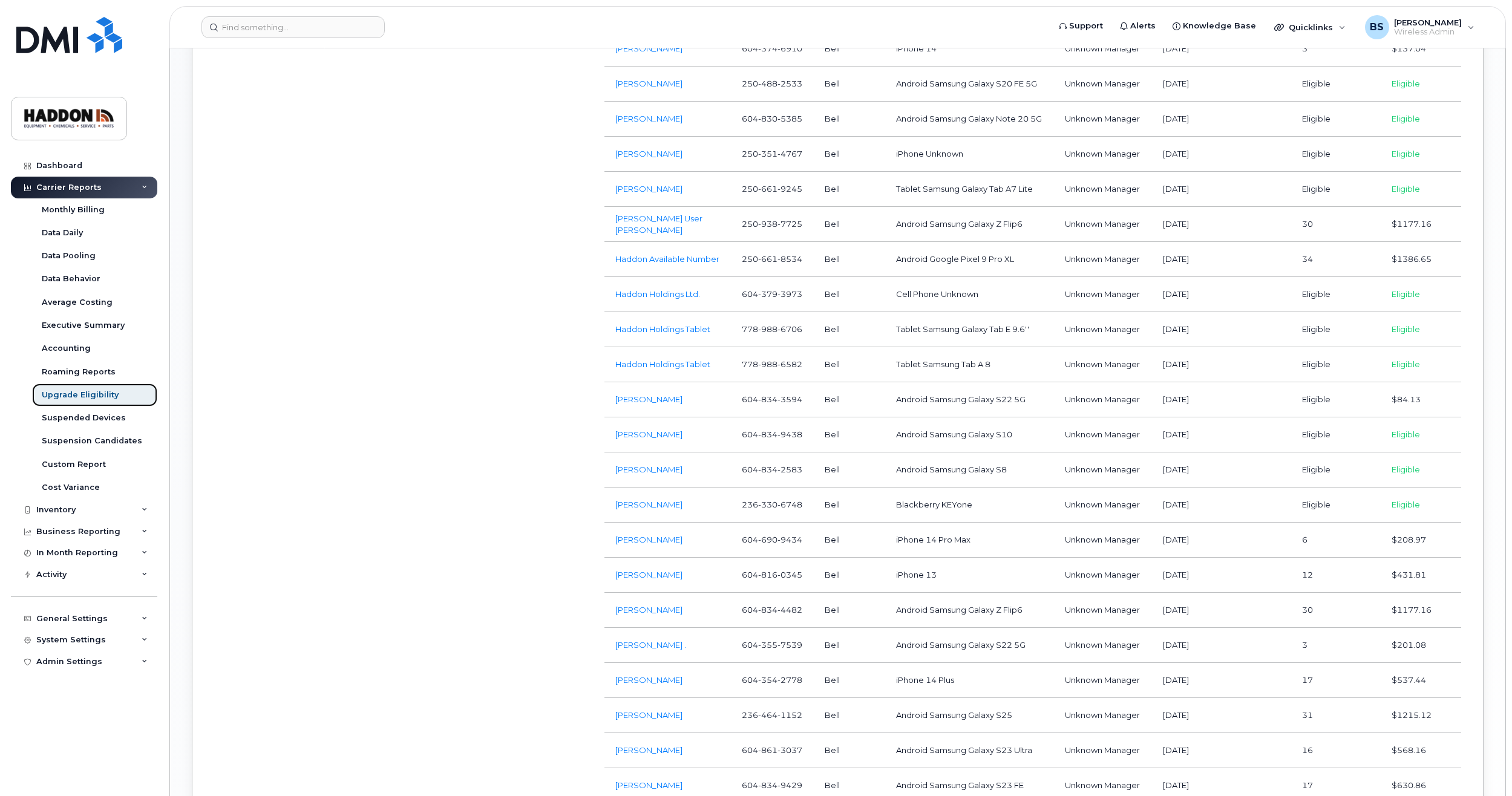
scroll to position [1029, 0]
